Goal: Find specific page/section: Find specific page/section

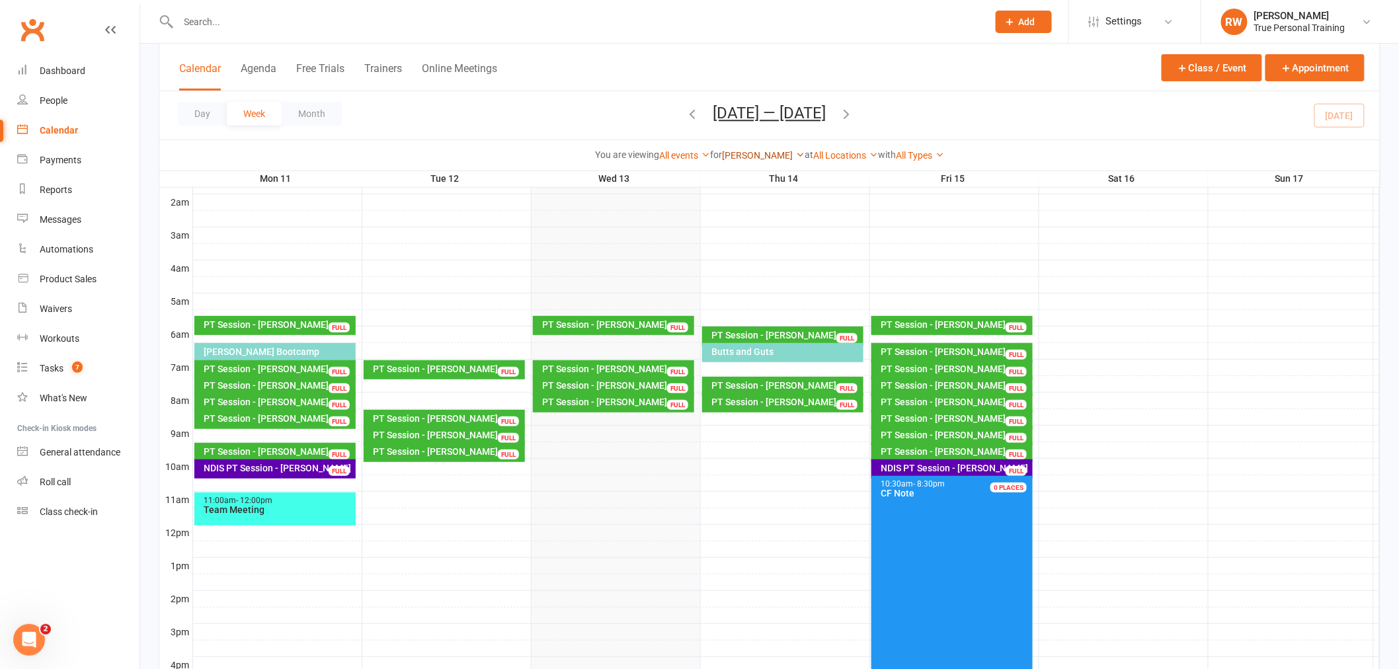
click at [754, 152] on link "[PERSON_NAME]" at bounding box center [763, 155] width 83 height 11
click at [752, 227] on link "[PERSON_NAME]" at bounding box center [738, 233] width 131 height 26
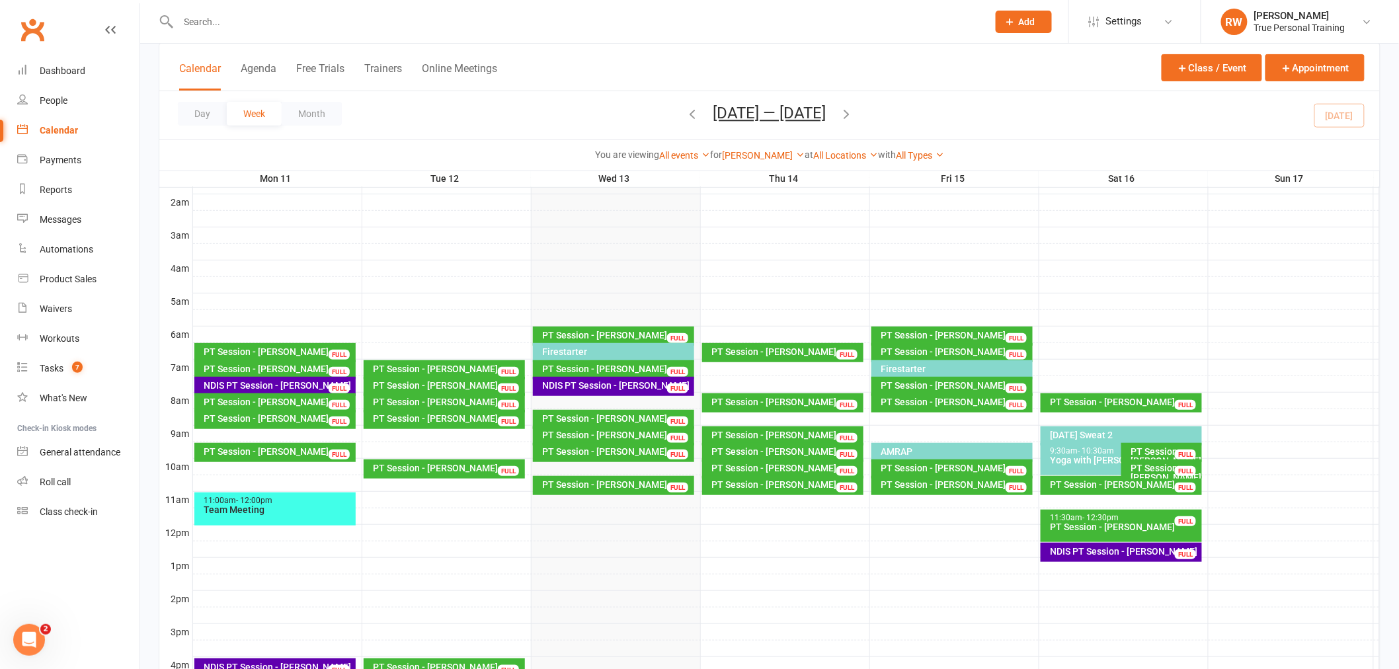
scroll to position [214, 0]
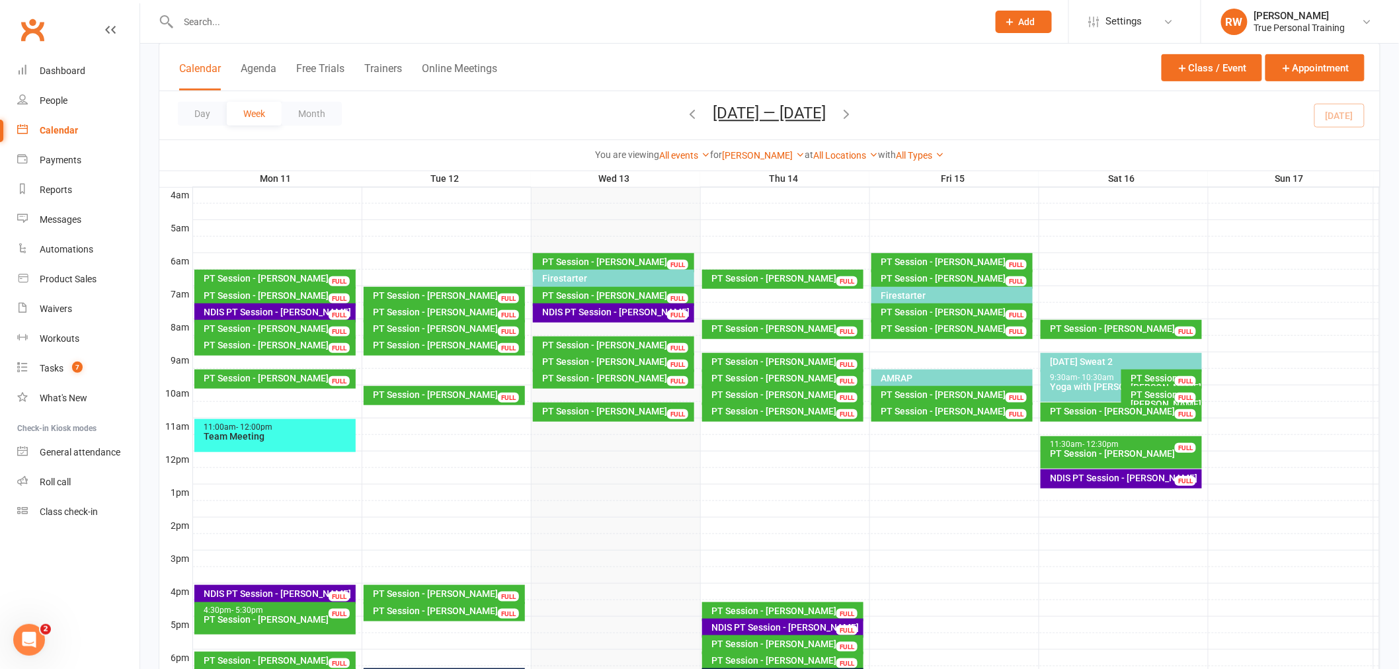
click at [595, 358] on div "PT Session - [PERSON_NAME]" at bounding box center [617, 361] width 150 height 9
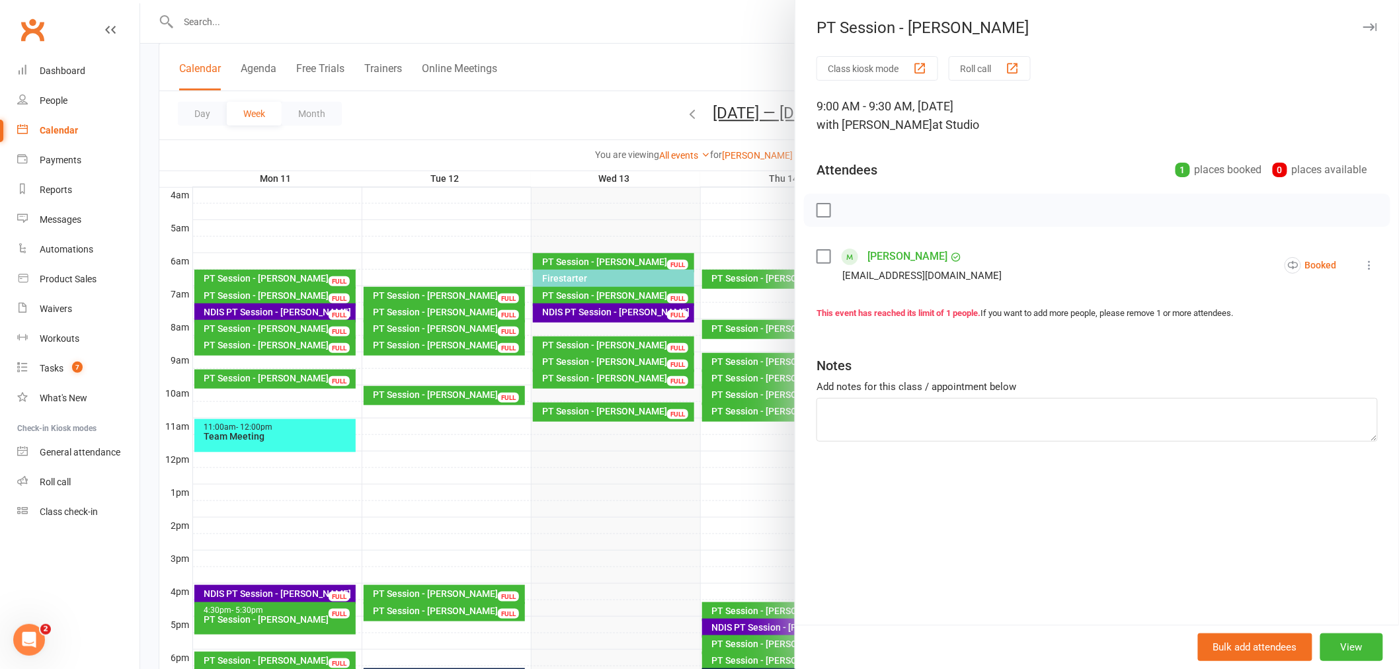
click at [579, 81] on div at bounding box center [769, 334] width 1258 height 669
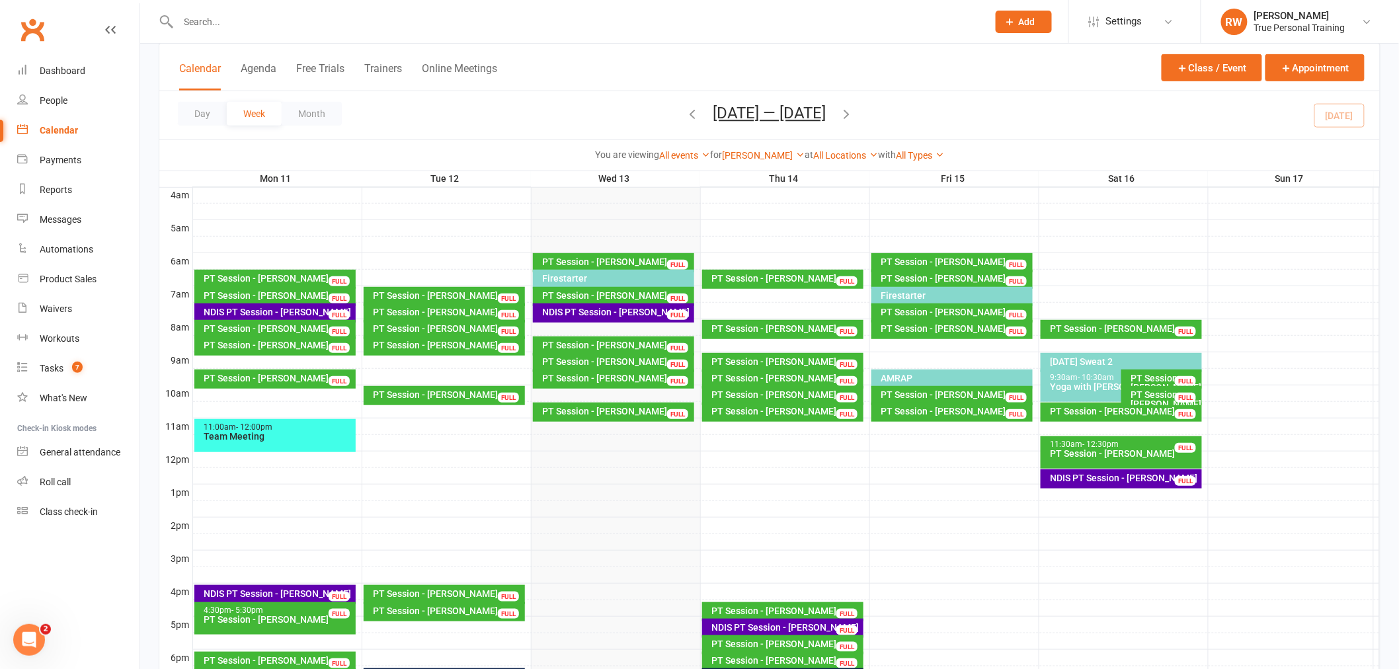
click at [629, 341] on div "PT Session - [PERSON_NAME]" at bounding box center [617, 344] width 150 height 9
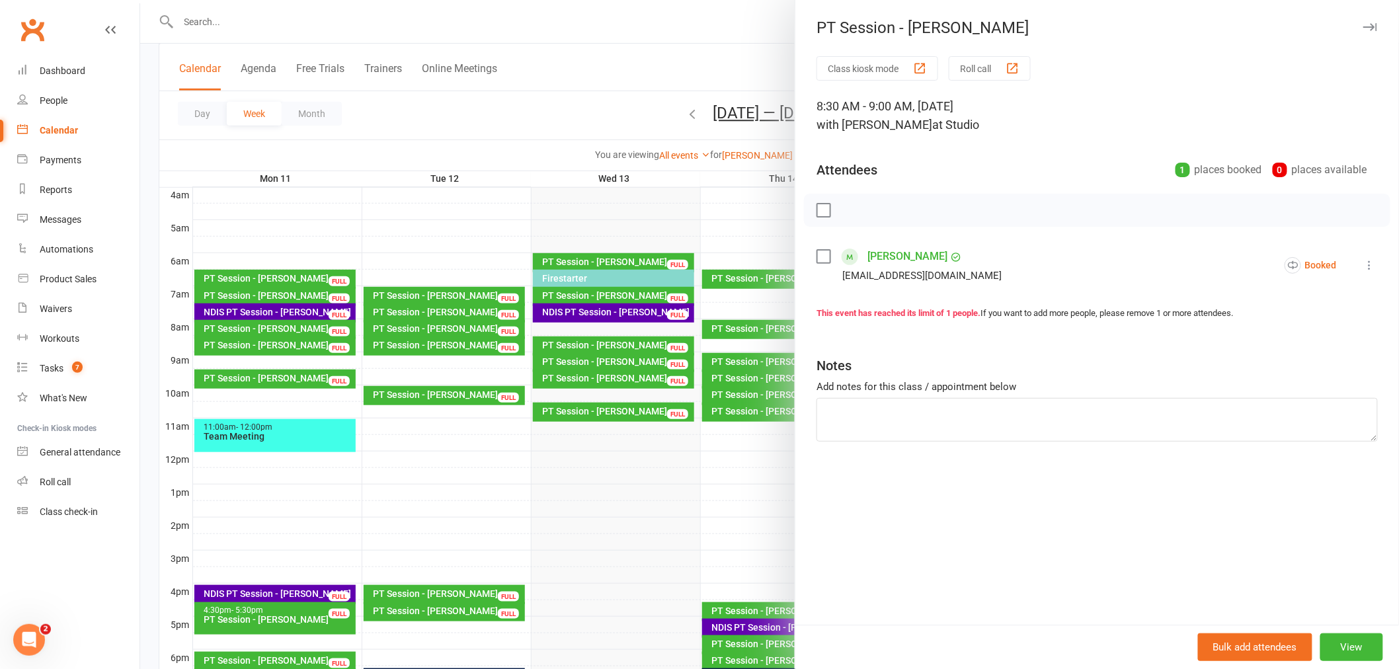
click at [643, 201] on div at bounding box center [769, 334] width 1258 height 669
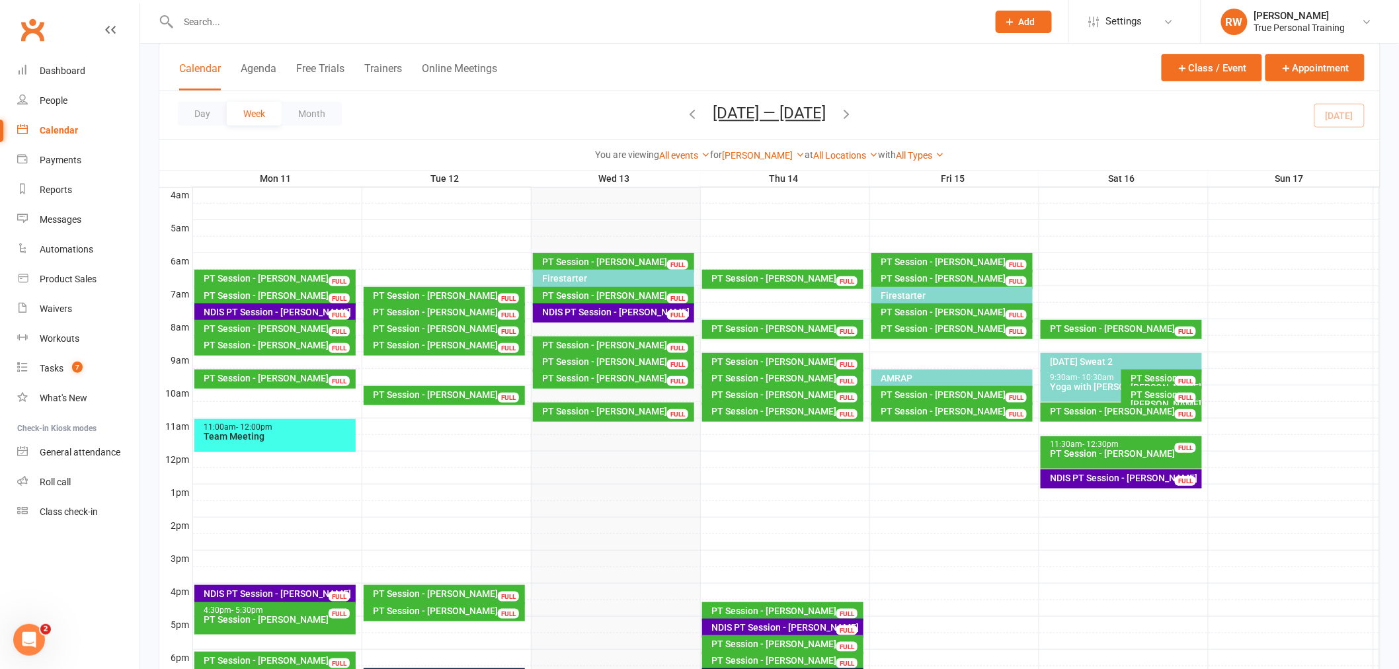
click at [853, 108] on icon "button" at bounding box center [846, 113] width 15 height 15
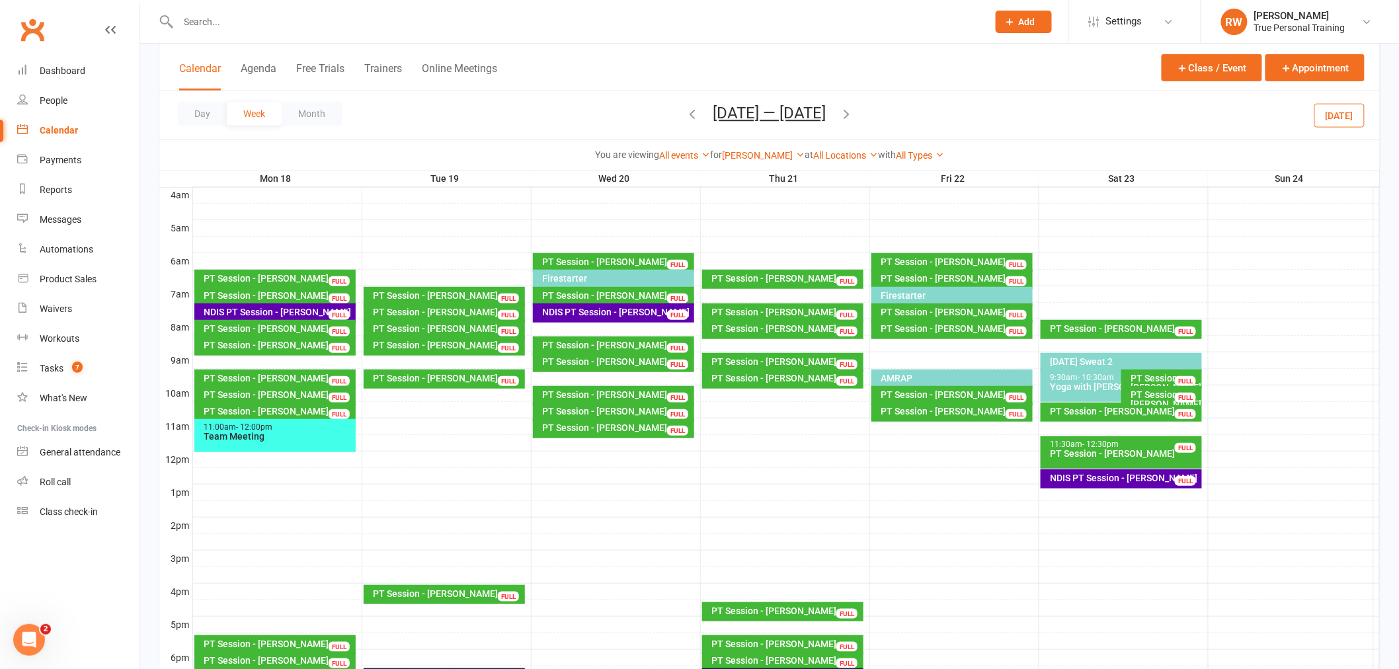
click at [853, 108] on icon "button" at bounding box center [846, 113] width 15 height 15
click at [691, 113] on icon "button" at bounding box center [692, 113] width 15 height 15
click at [686, 113] on icon "button" at bounding box center [692, 113] width 15 height 15
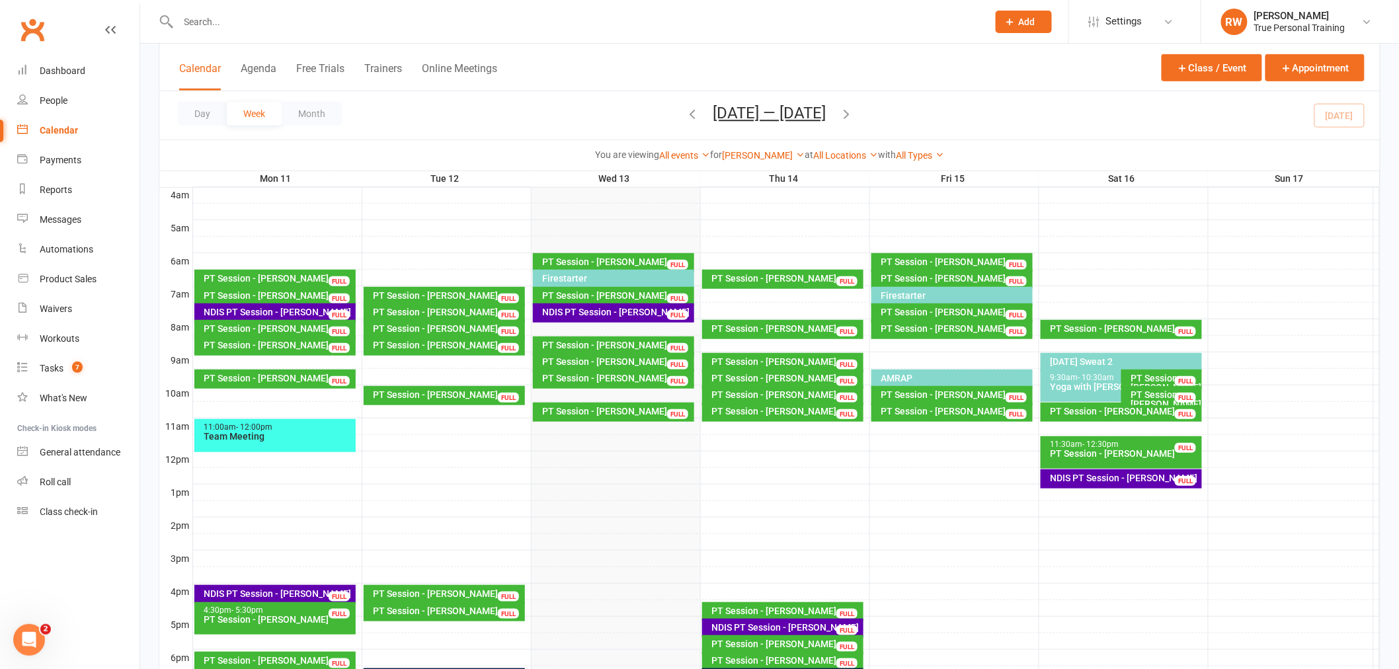
click at [1088, 128] on div "Day Week Month [DATE] — [DATE] [DATE] Sun Mon Tue Wed Thu Fri Sat 27 28 29 30 3…" at bounding box center [769, 115] width 1220 height 48
click at [782, 151] on link "[PERSON_NAME]" at bounding box center [763, 155] width 83 height 11
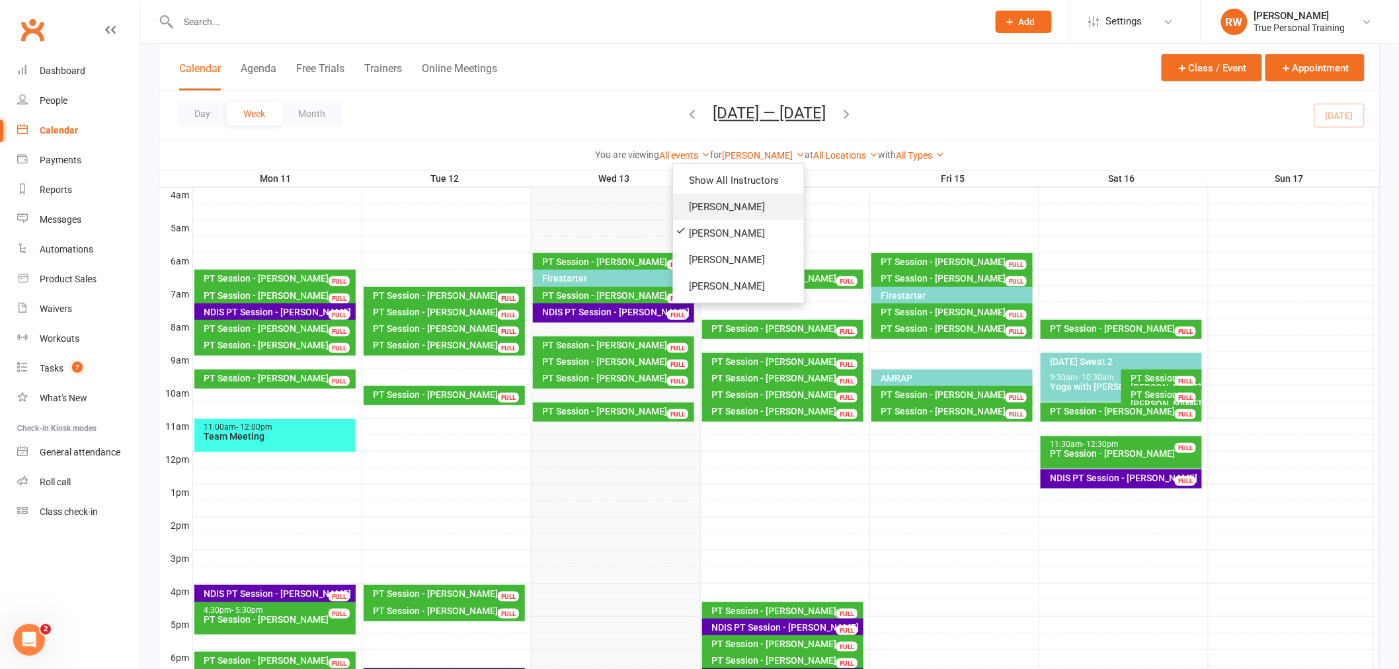
click at [765, 202] on link "[PERSON_NAME]" at bounding box center [738, 207] width 131 height 26
